Goal: Transaction & Acquisition: Purchase product/service

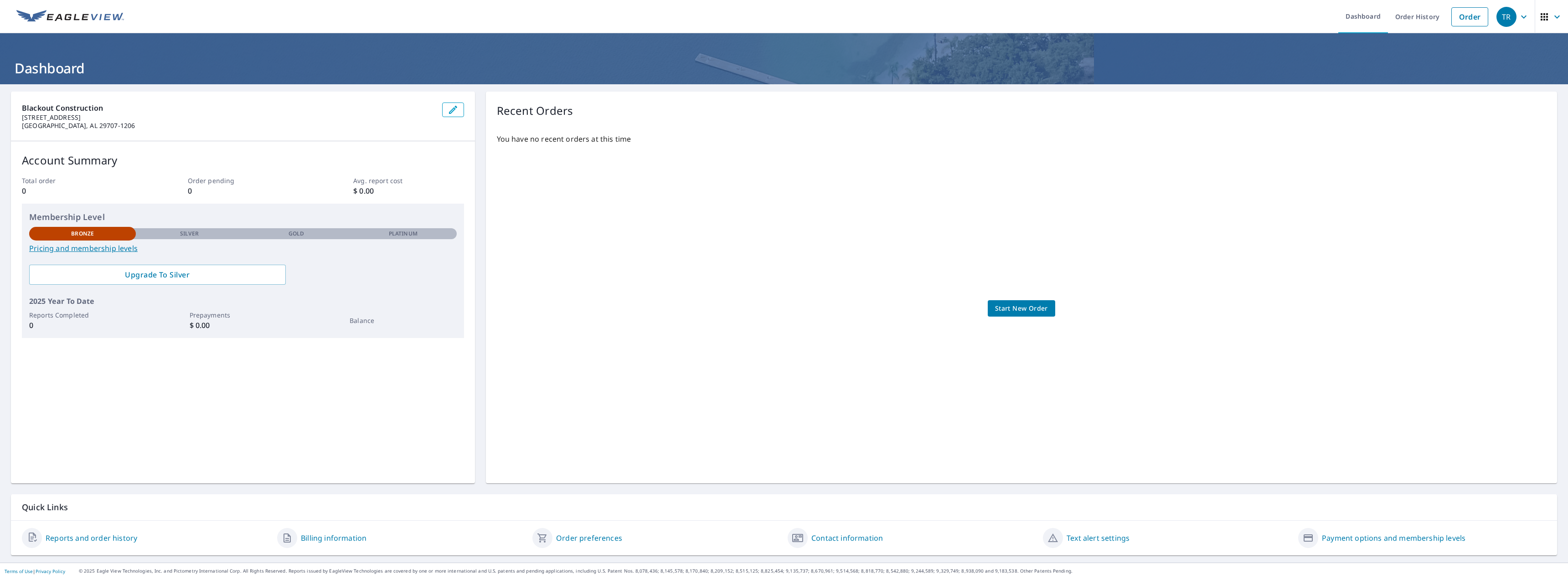
click at [1023, 308] on span "Start New Order" at bounding box center [1021, 308] width 53 height 12
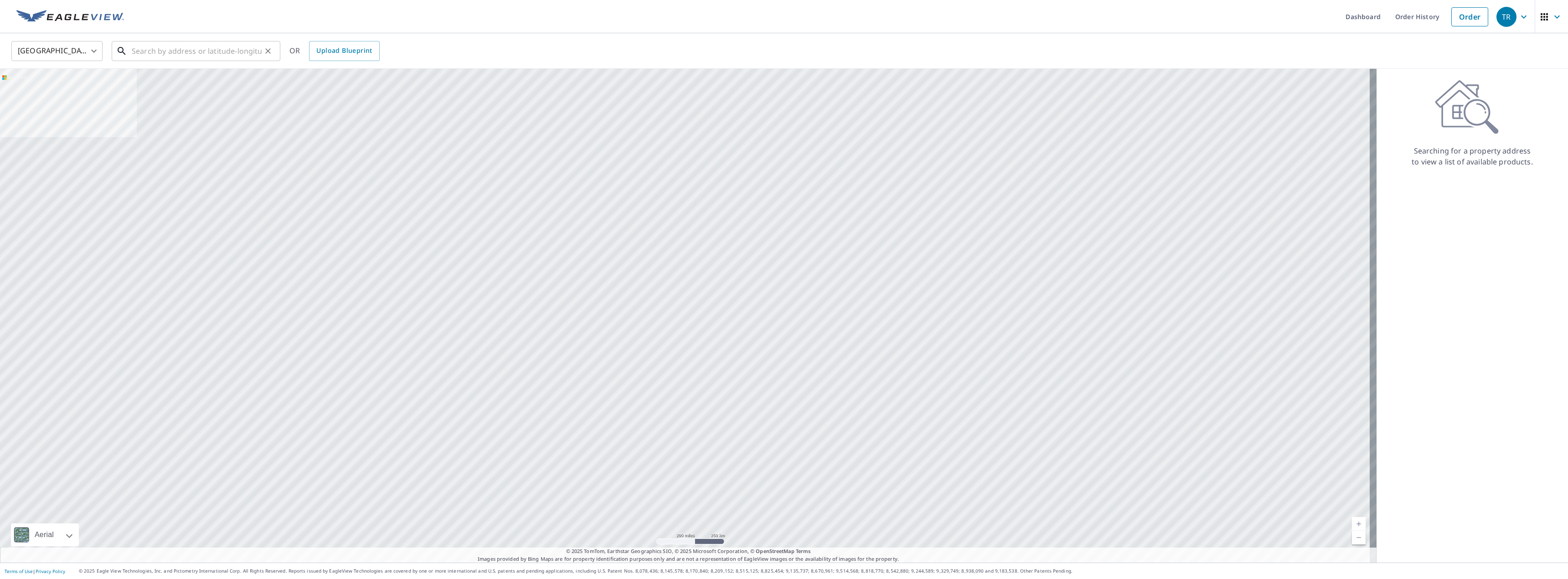
click at [164, 53] on input "text" at bounding box center [196, 51] width 130 height 26
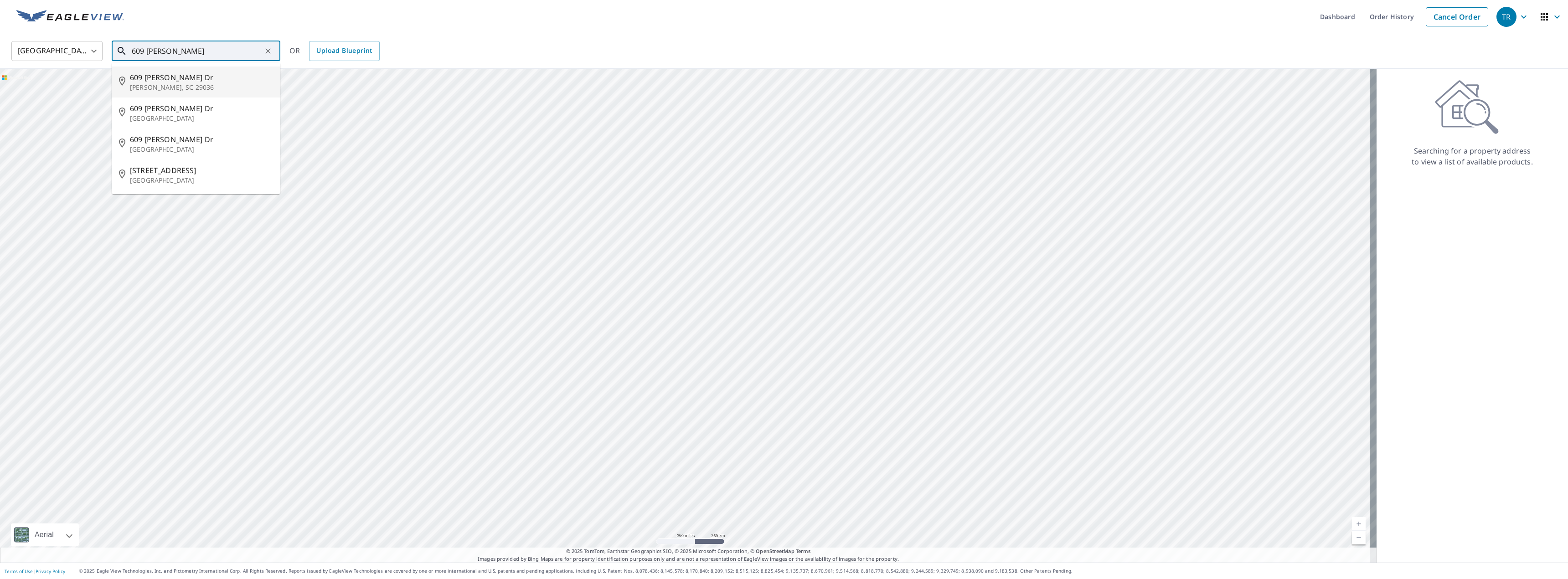
click at [153, 80] on span "609 [PERSON_NAME] Dr" at bounding box center [201, 77] width 143 height 11
type input "[STREET_ADDRESS][PERSON_NAME][PERSON_NAME]"
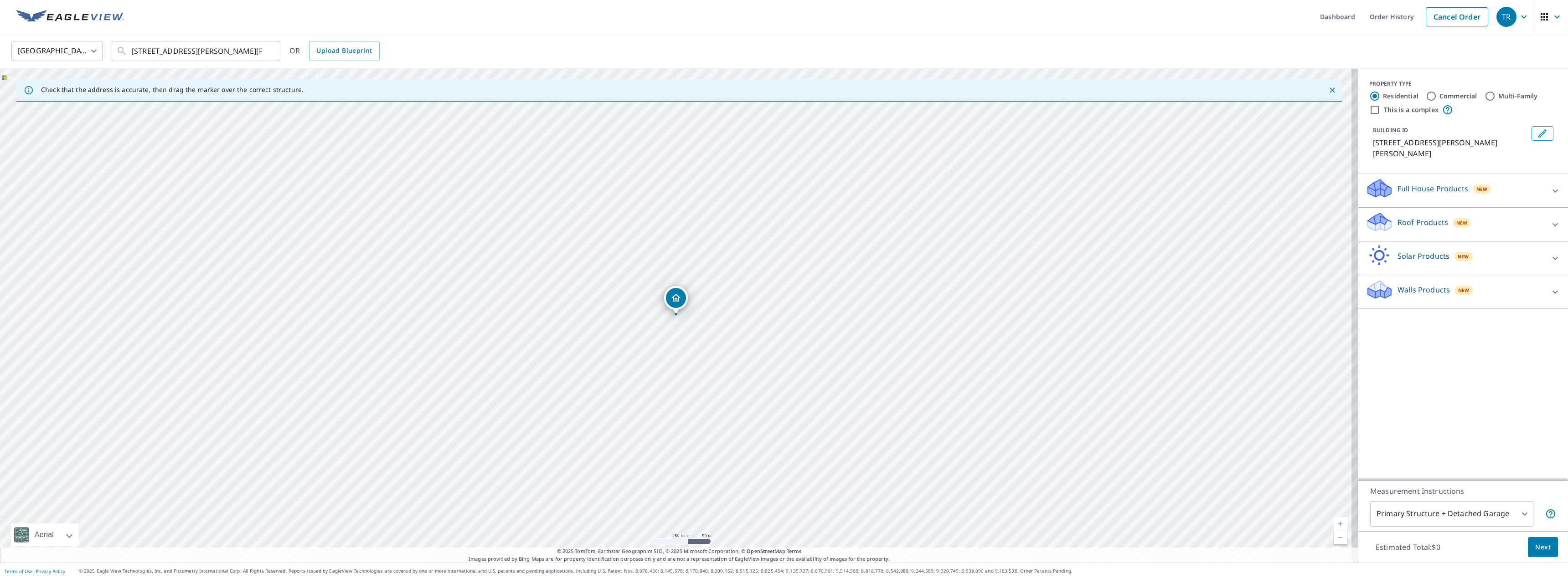
click at [1468, 212] on div "Roof Products New" at bounding box center [1455, 224] width 179 height 26
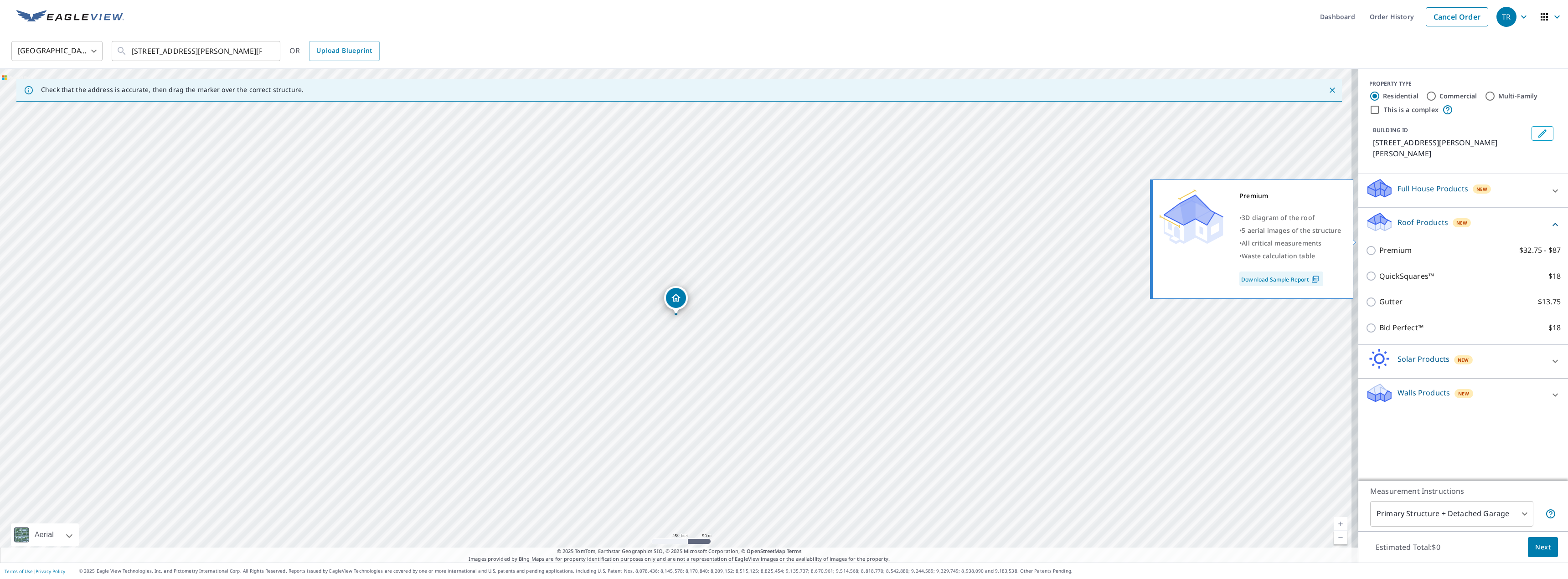
click at [1366, 245] on input "Premium $32.75 - $87" at bounding box center [1373, 251] width 13 height 11
checkbox input "true"
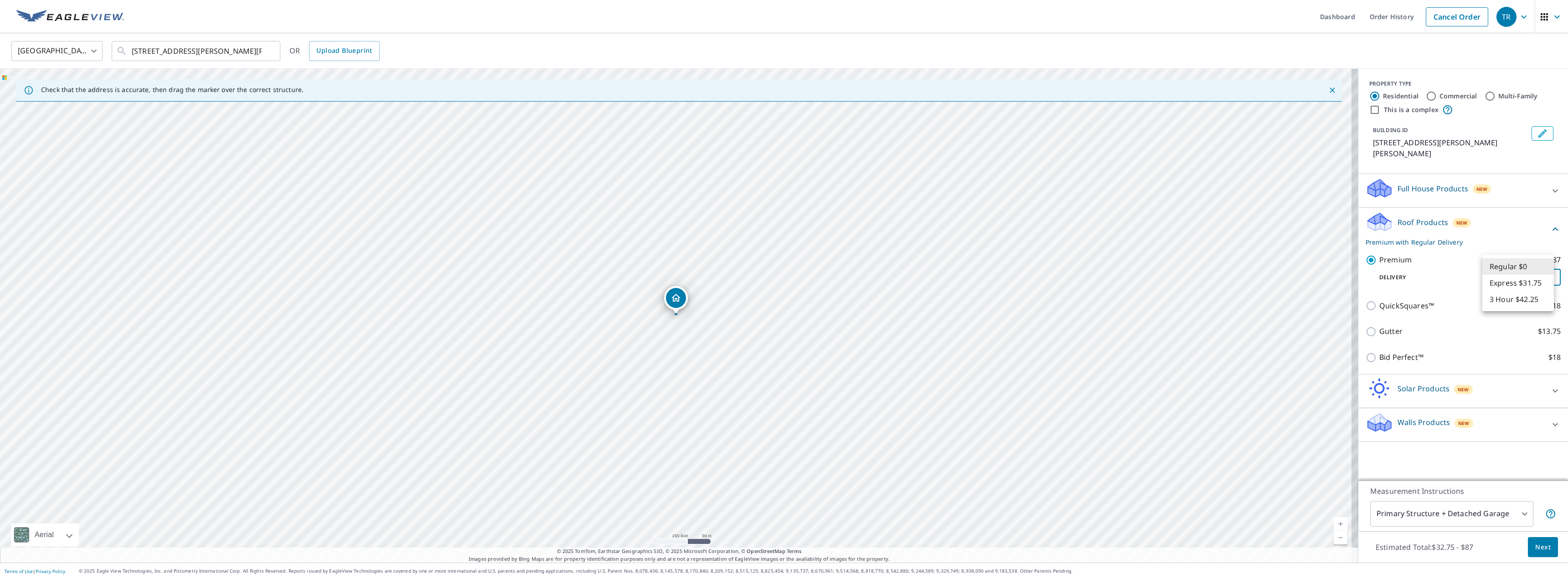
click at [1533, 268] on body "TR TR Dashboard Order History Cancel Order TR [GEOGRAPHIC_DATA] US ​ [STREET_AD…" at bounding box center [784, 290] width 1568 height 579
click at [1517, 299] on li "3 Hour $42.25" at bounding box center [1518, 299] width 72 height 16
type input "7"
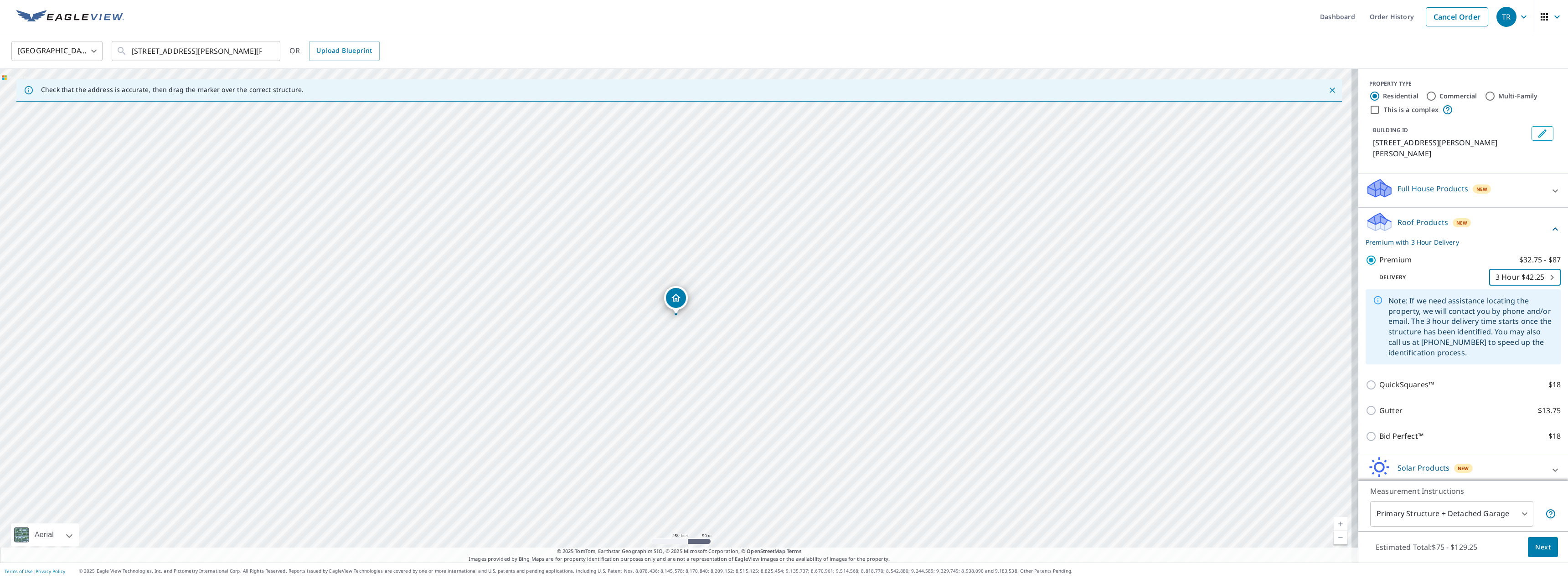
click at [1521, 518] on body "TR TR Dashboard Order History Cancel Order TR [GEOGRAPHIC_DATA] US ​ [STREET_AD…" at bounding box center [784, 290] width 1568 height 579
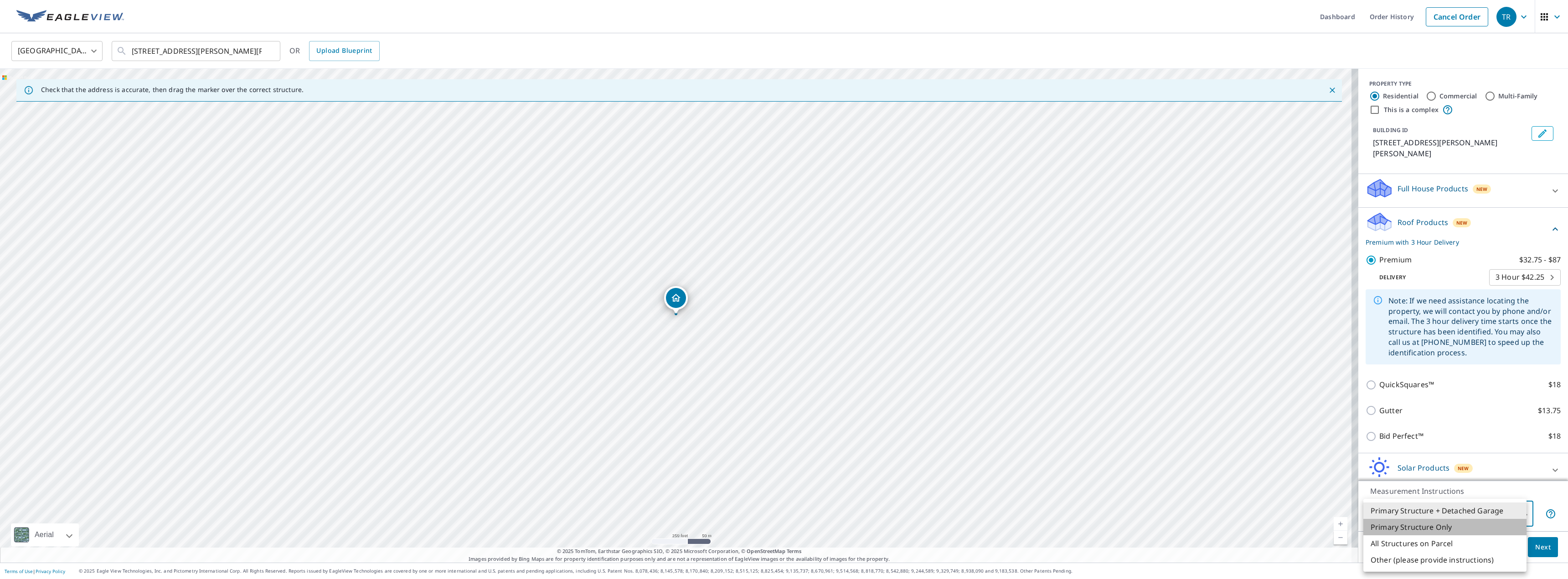
click at [1407, 530] on li "Primary Structure Only" at bounding box center [1445, 527] width 163 height 16
type input "2"
click at [1535, 549] on span "Next" at bounding box center [1542, 547] width 15 height 12
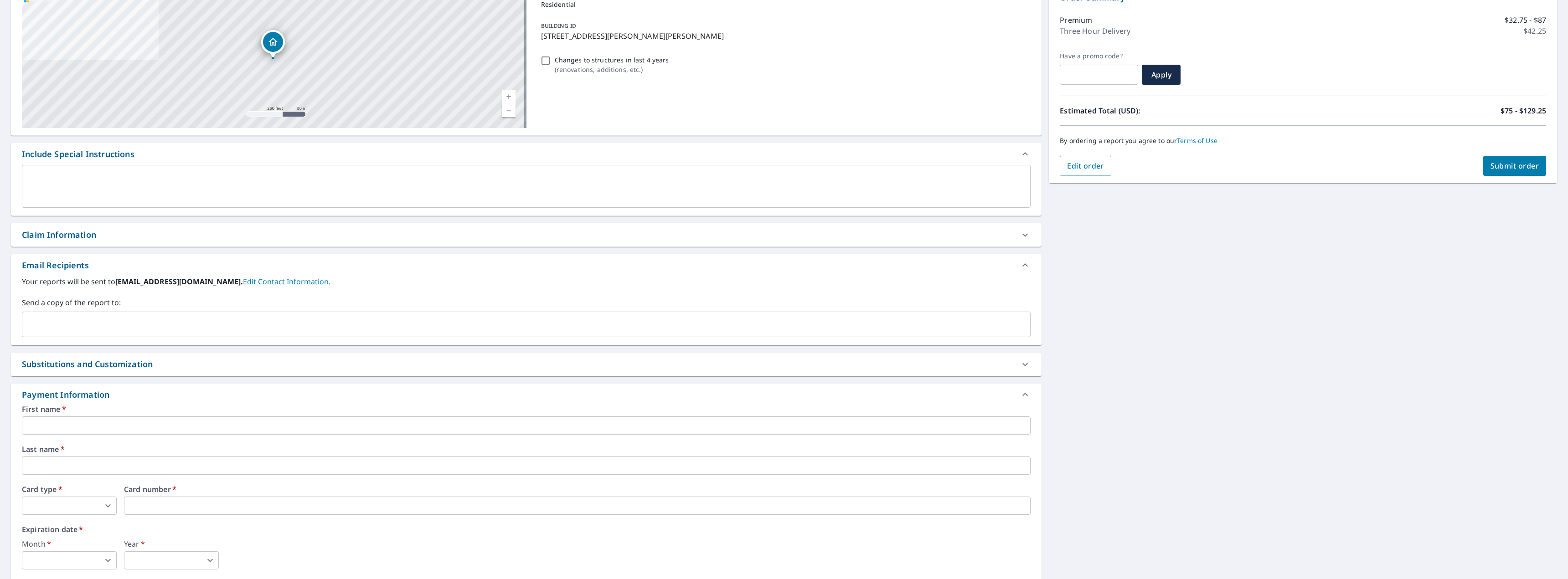
scroll to position [178, 0]
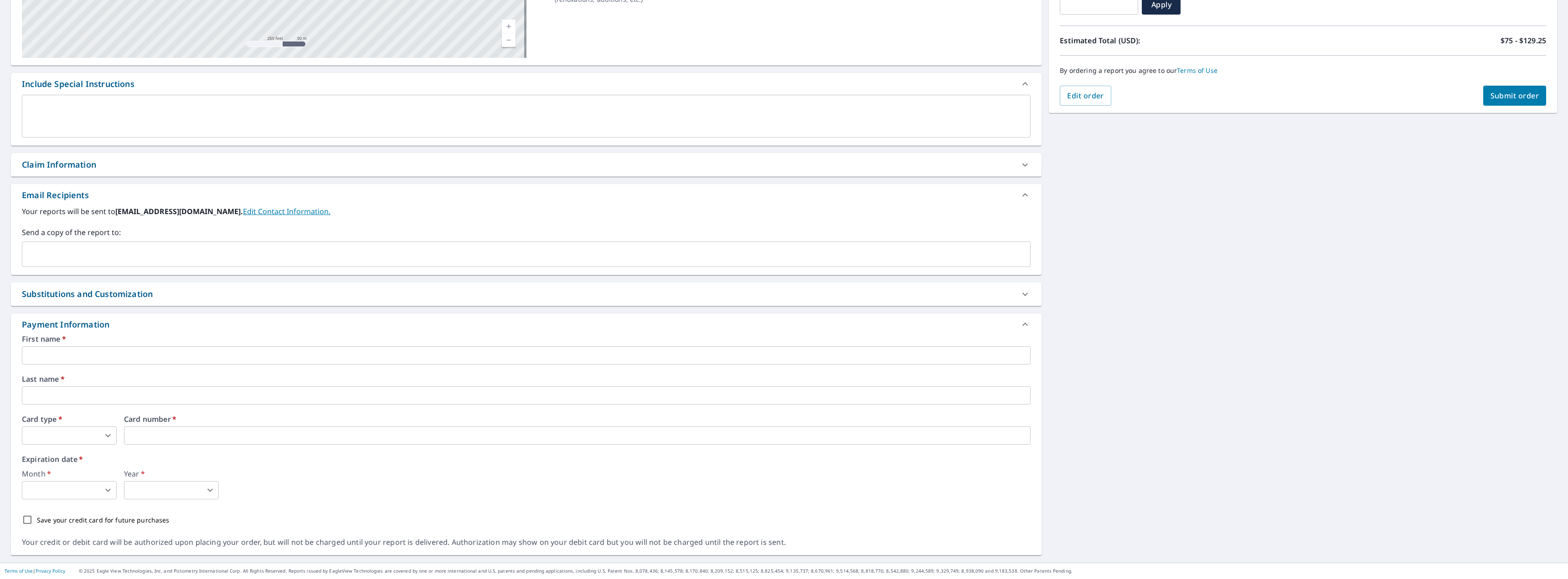
click at [1510, 101] on button "Submit order" at bounding box center [1515, 95] width 63 height 20
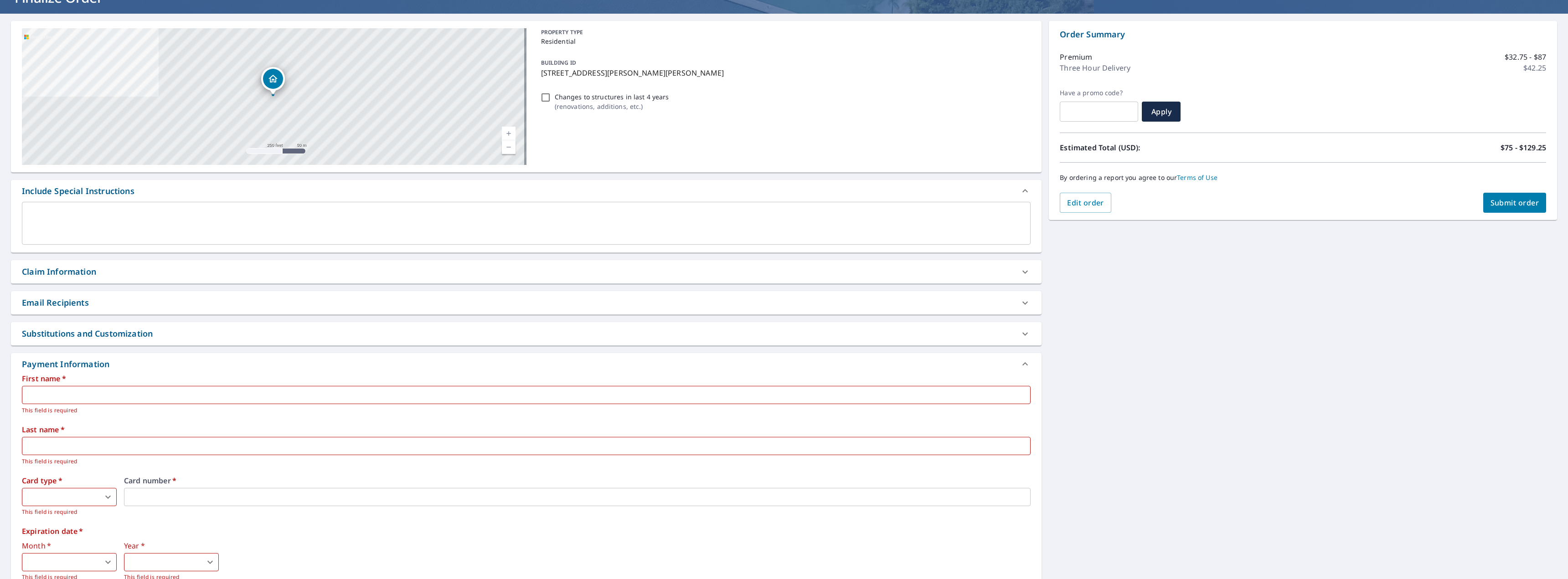
scroll to position [153, 0]
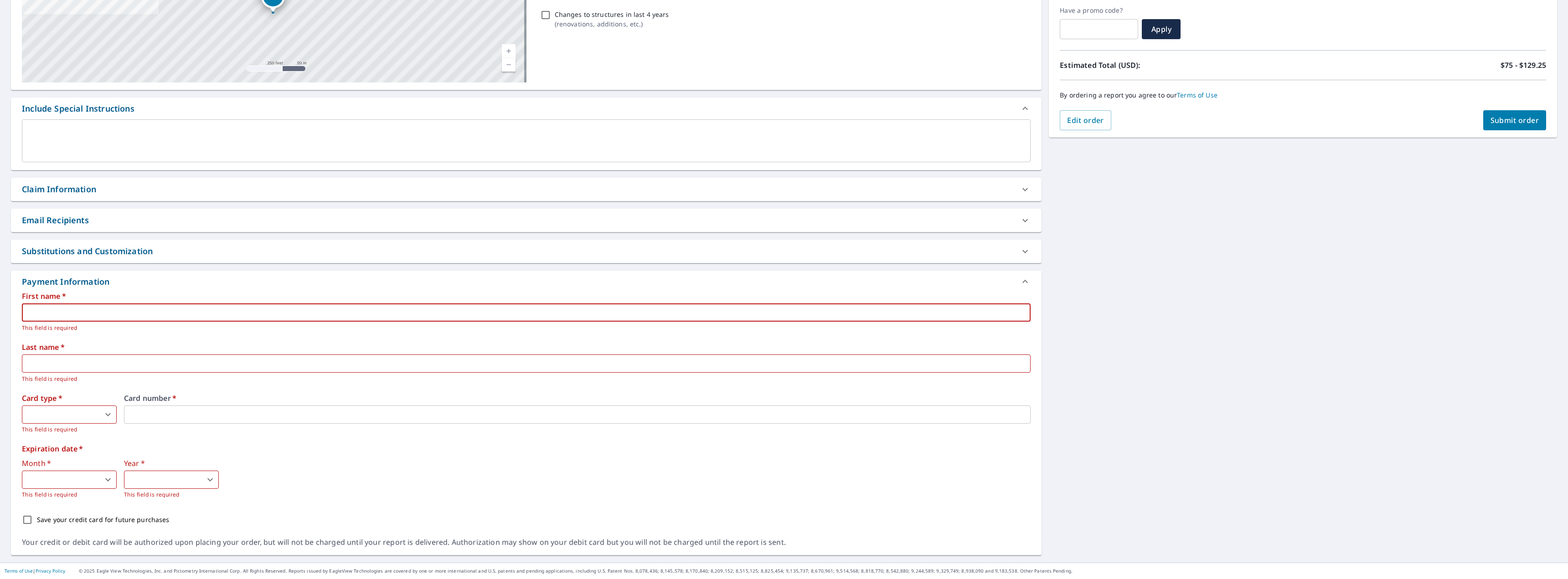
click at [70, 314] on input "text" at bounding box center [526, 313] width 1009 height 18
type input "[PERSON_NAME]"
type input "Roche"
click at [72, 414] on body "TR TR Dashboard Order History Cancel Order TR Dashboard / Finalize Order Finali…" at bounding box center [784, 290] width 1568 height 579
click at [55, 467] on li "MasterCard" at bounding box center [69, 468] width 95 height 16
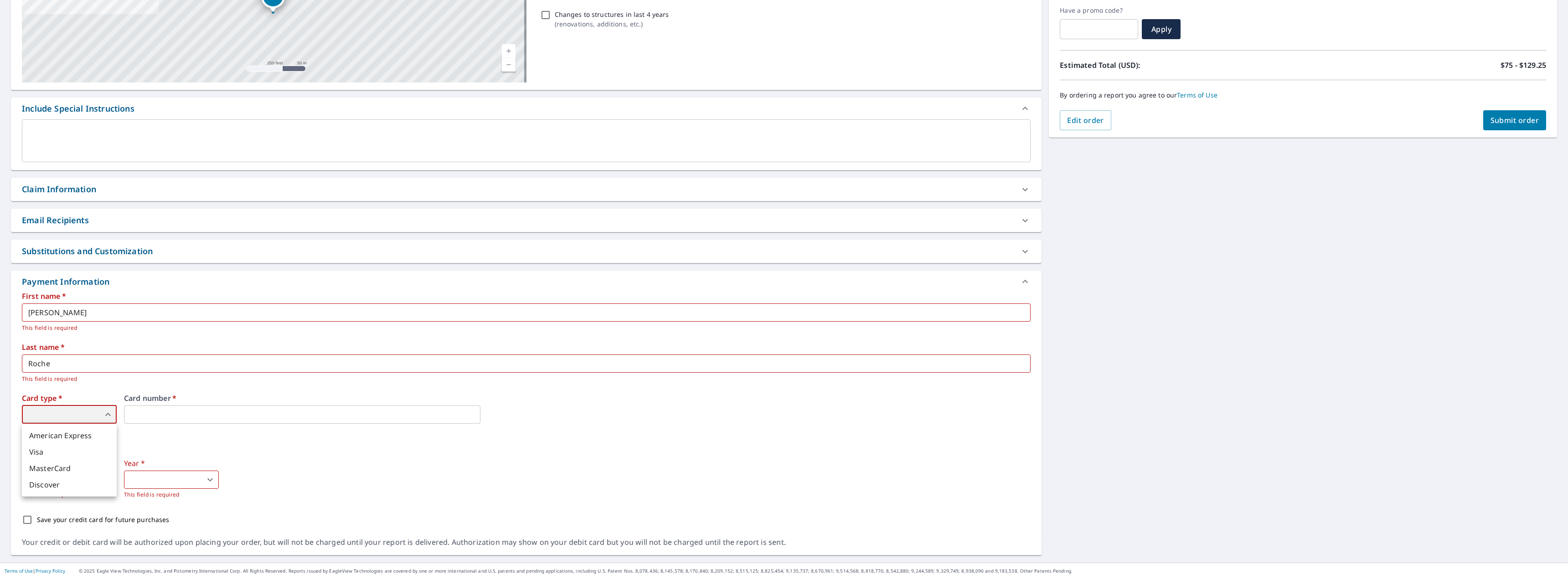
type input "3"
click at [159, 420] on iframe at bounding box center [303, 414] width 357 height 18
click at [68, 477] on body "TR TR Dashboard Order History Cancel Order TR Dashboard / Finalize Order Finali…" at bounding box center [784, 290] width 1568 height 579
click at [44, 445] on li "5" at bounding box center [69, 445] width 95 height 16
type input "5"
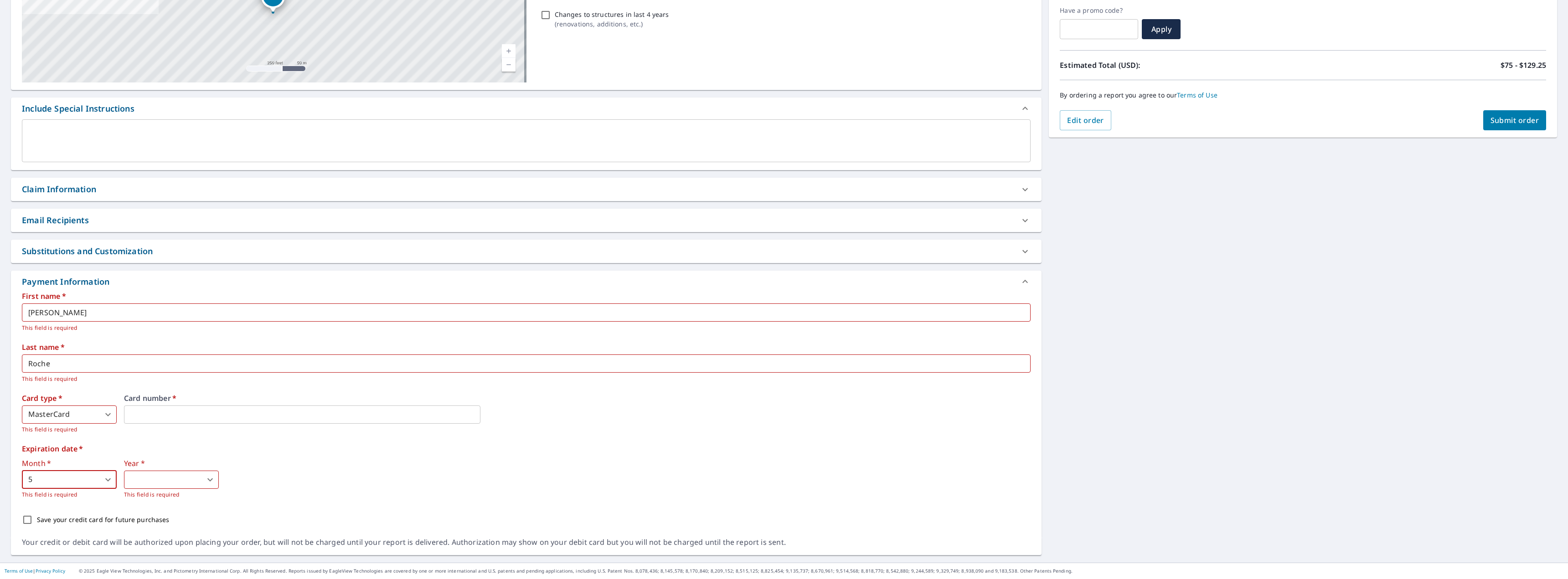
click at [163, 480] on body "TR TR Dashboard Order History Cancel Order TR Dashboard / Finalize Order Finali…" at bounding box center [784, 290] width 1568 height 579
click at [150, 476] on li "2030" at bounding box center [172, 477] width 95 height 16
type input "2030"
click at [331, 476] on div "Month   * 5 5 ​ This field is required Year   * 2030 2030 ​ This field is requi…" at bounding box center [526, 479] width 1009 height 40
click at [26, 522] on input "Save your credit card for future purchases" at bounding box center [27, 519] width 19 height 19
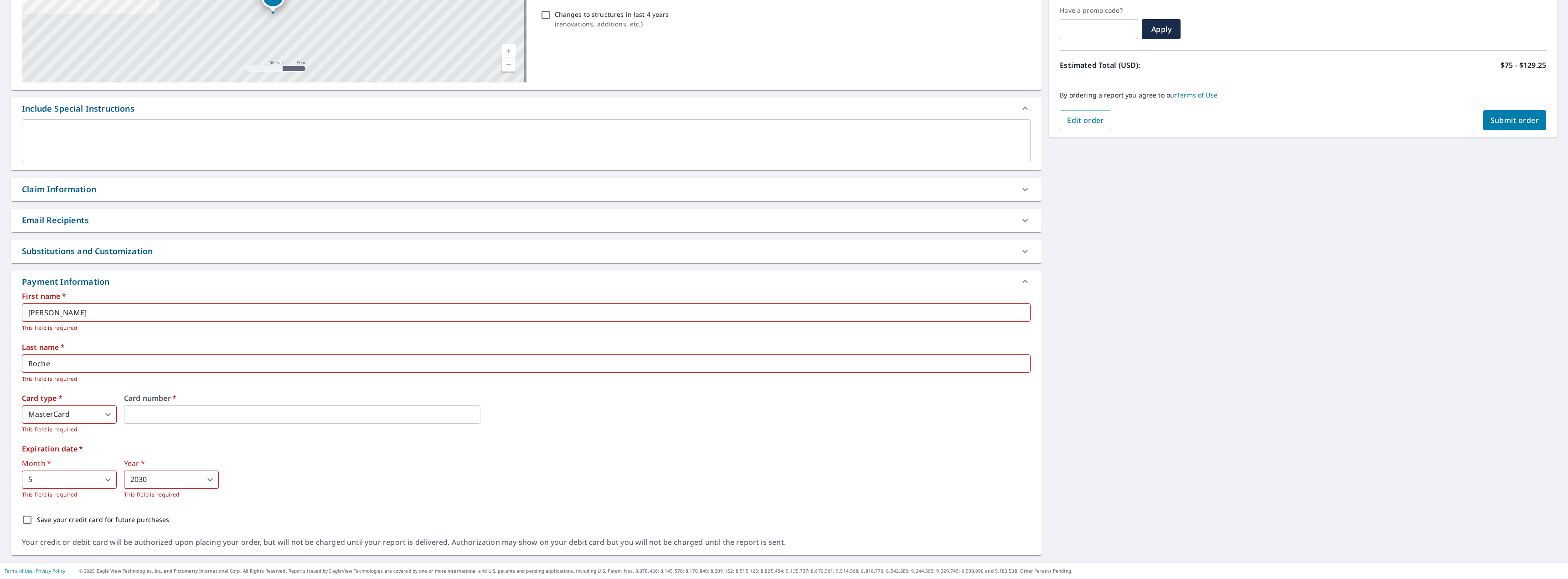
checkbox input "true"
click at [1511, 123] on span "Submit order" at bounding box center [1515, 120] width 49 height 10
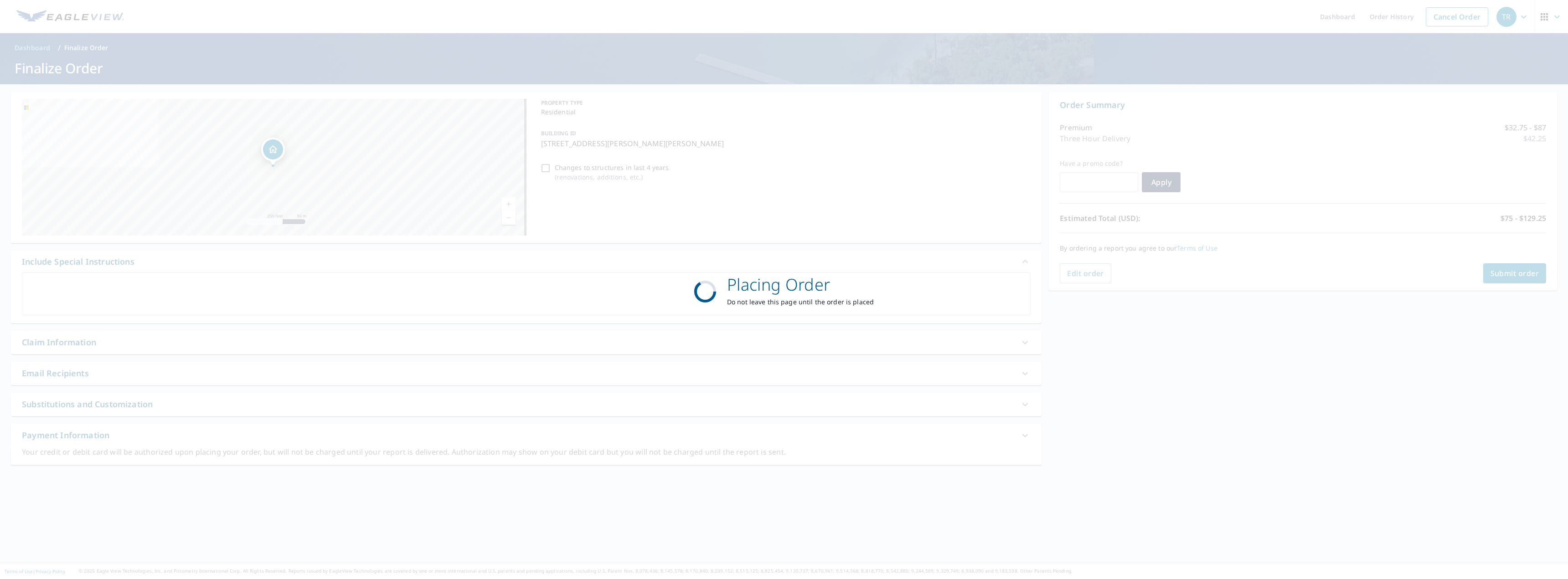
scroll to position [0, 0]
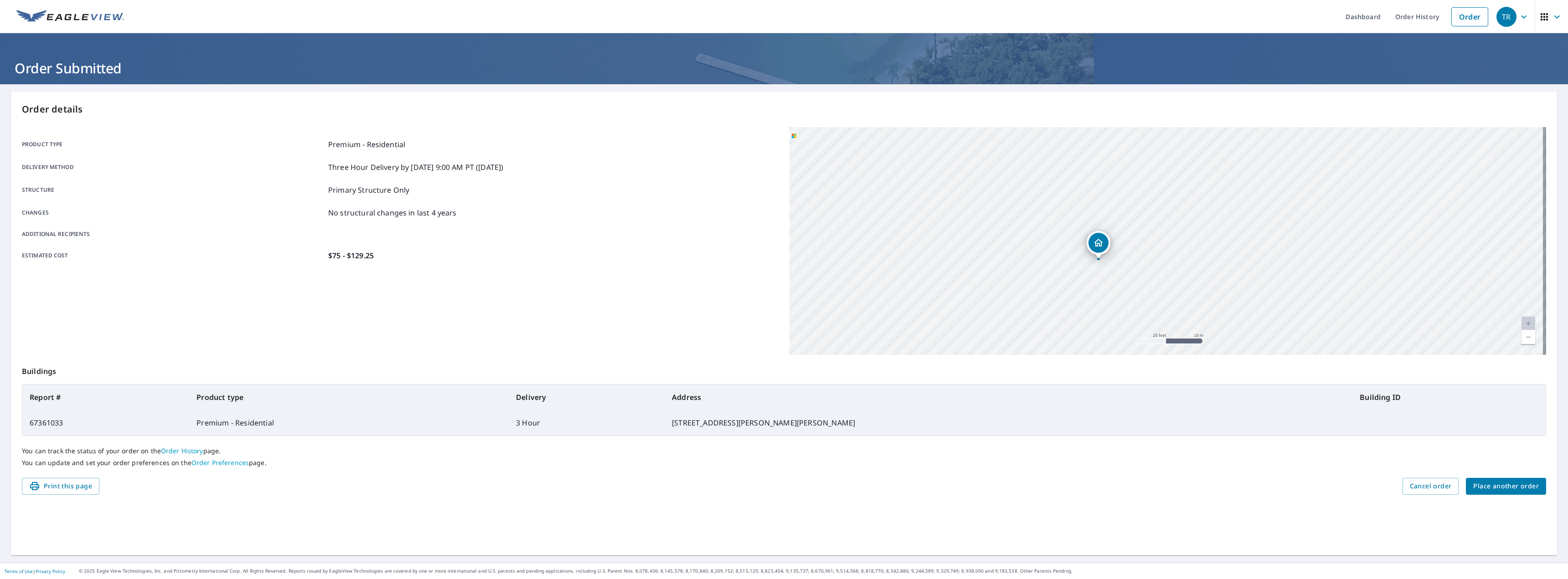
drag, startPoint x: 1141, startPoint y: 274, endPoint x: 1139, endPoint y: 254, distance: 20.1
click at [1139, 254] on div "[STREET_ADDRESS][PERSON_NAME][PERSON_NAME]" at bounding box center [1167, 241] width 757 height 227
